Goal: Information Seeking & Learning: Find specific fact

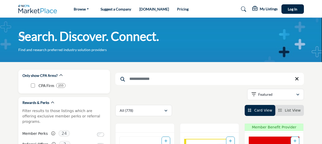
click at [147, 79] on input "Search Keyword" at bounding box center [209, 79] width 189 height 12
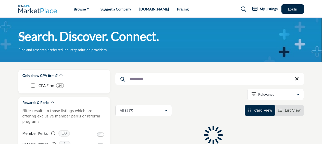
type input "**********"
